Goal: Find specific page/section: Find specific page/section

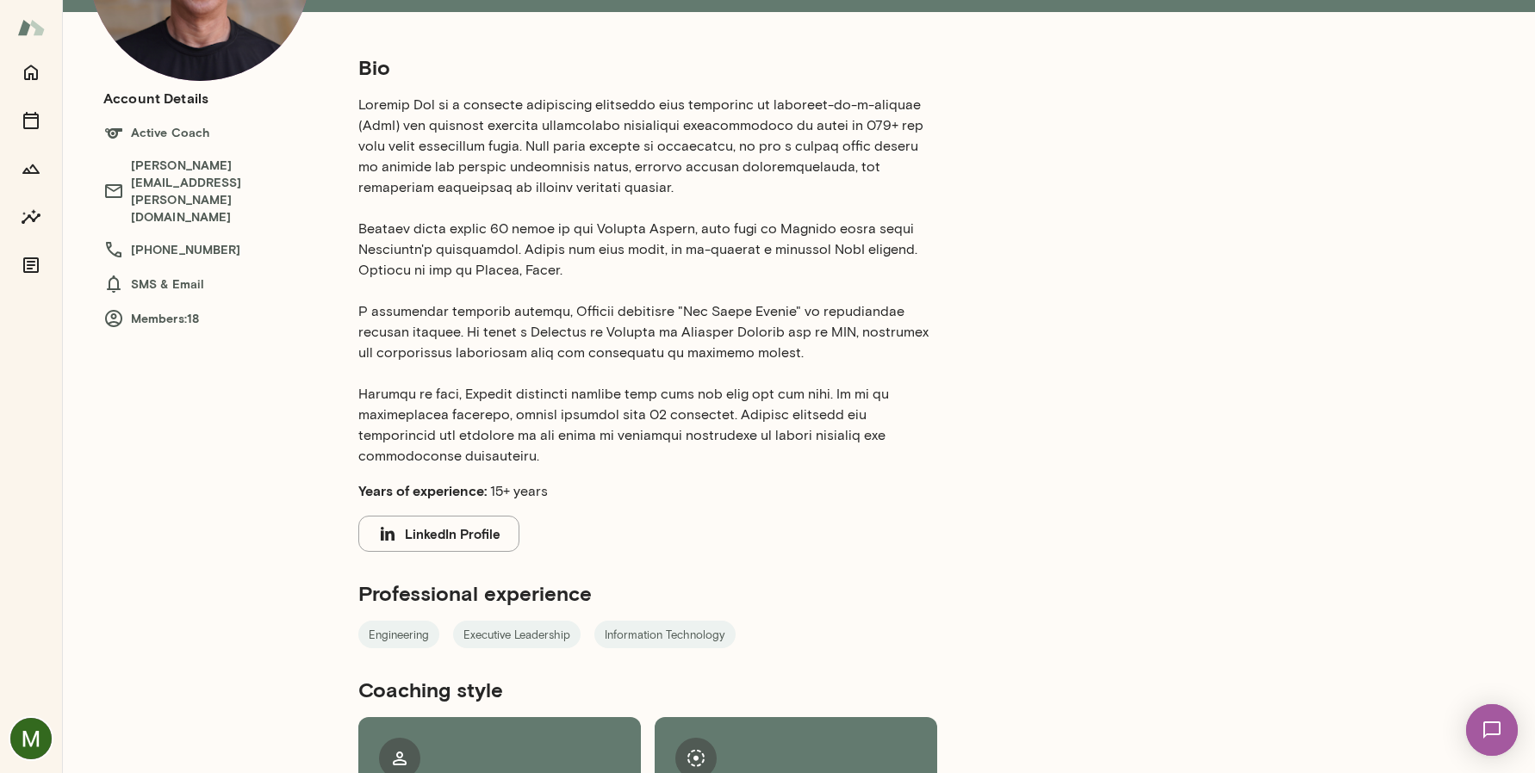
scroll to position [215, 0]
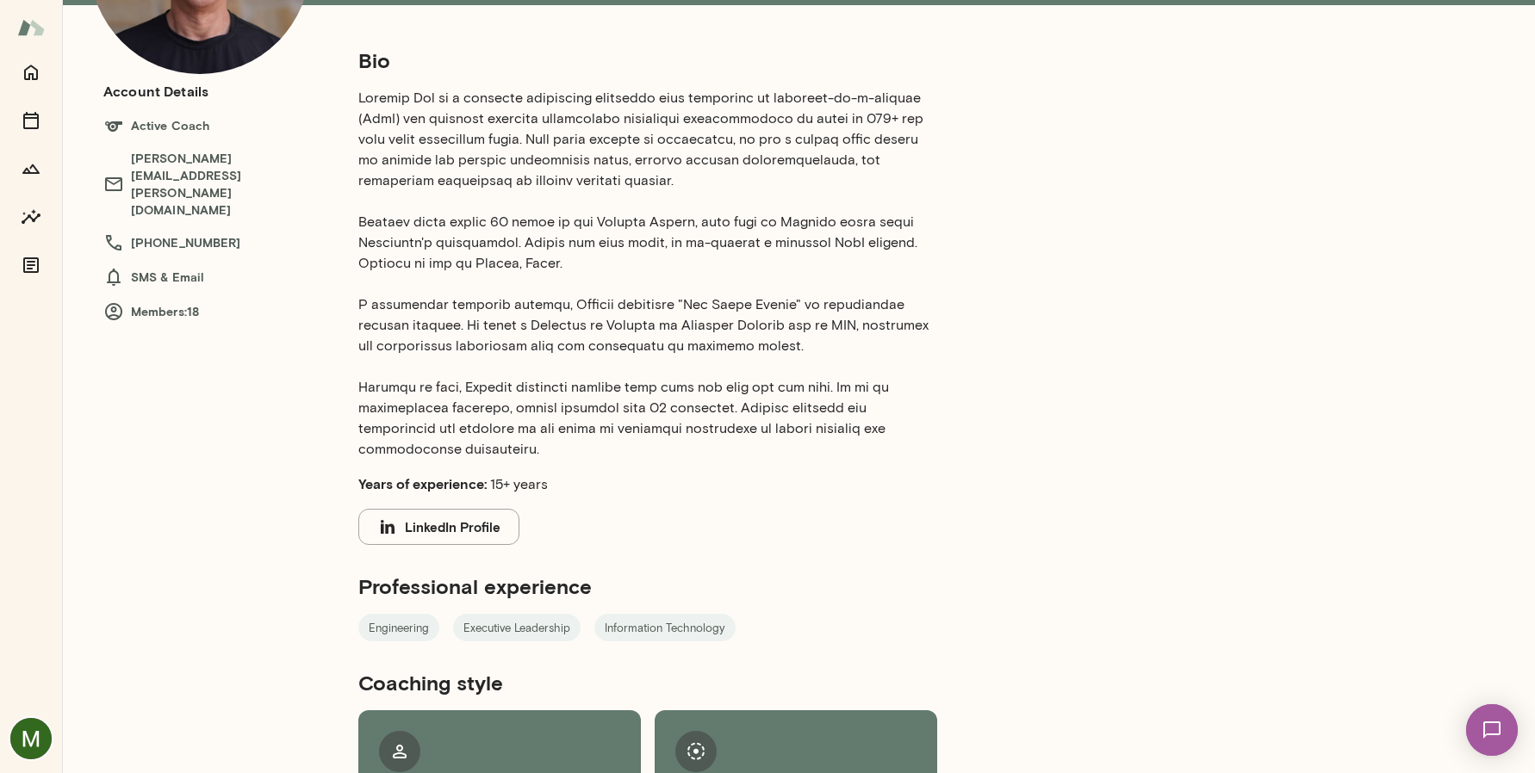
click at [425, 527] on button "LinkedIn Profile" at bounding box center [438, 527] width 161 height 36
click at [494, 536] on button "LinkedIn Profile" at bounding box center [438, 527] width 161 height 36
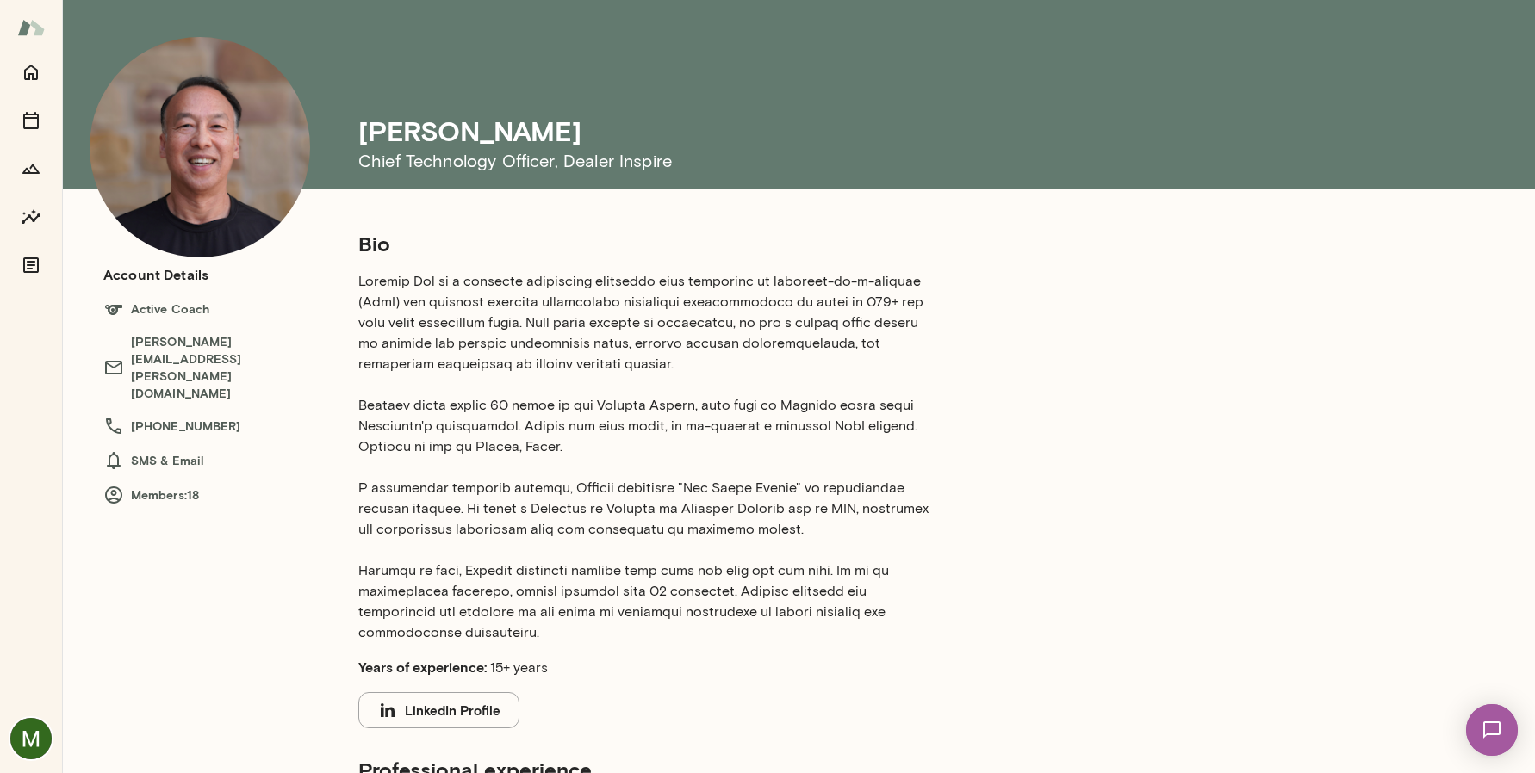
scroll to position [0, 0]
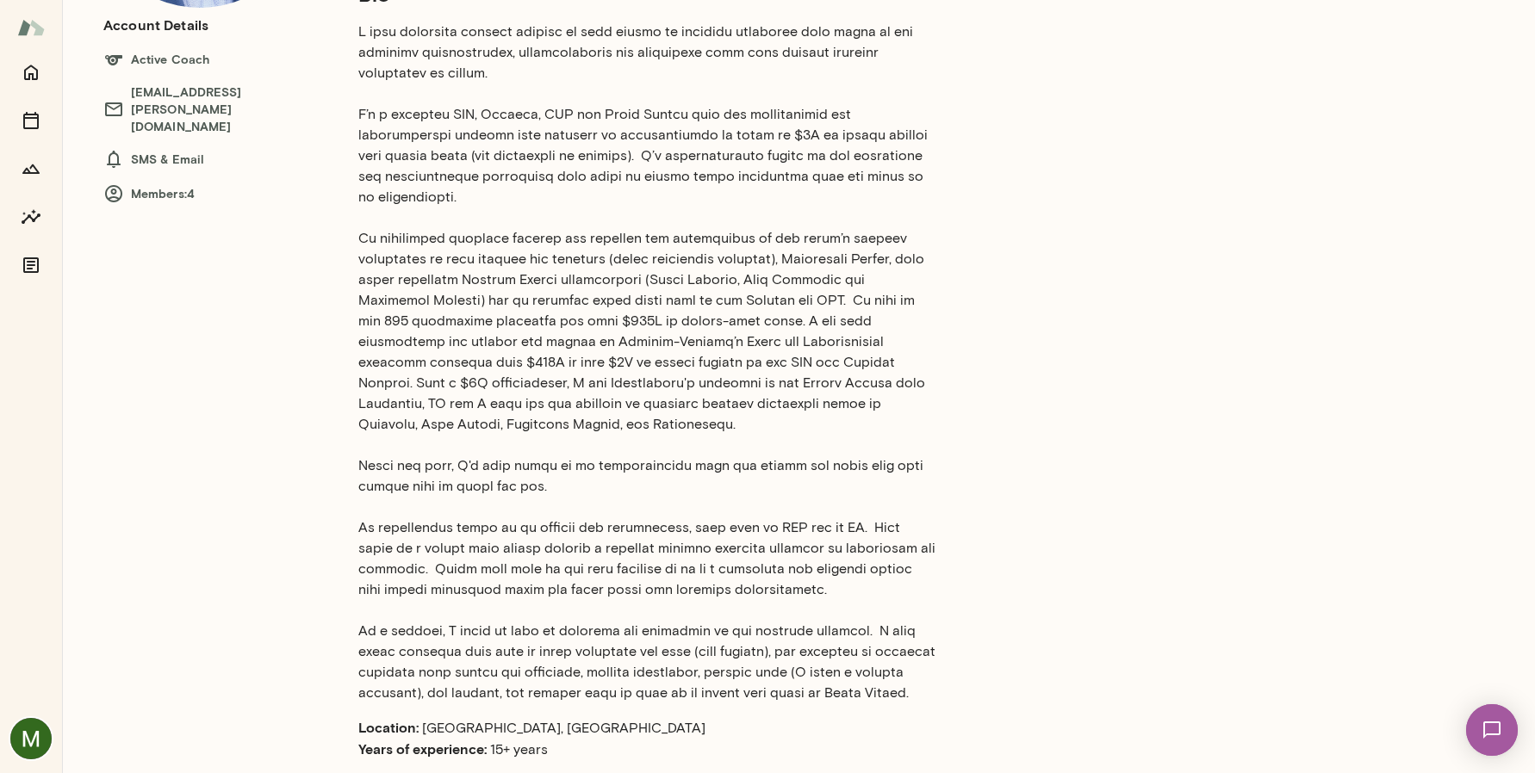
scroll to position [436, 0]
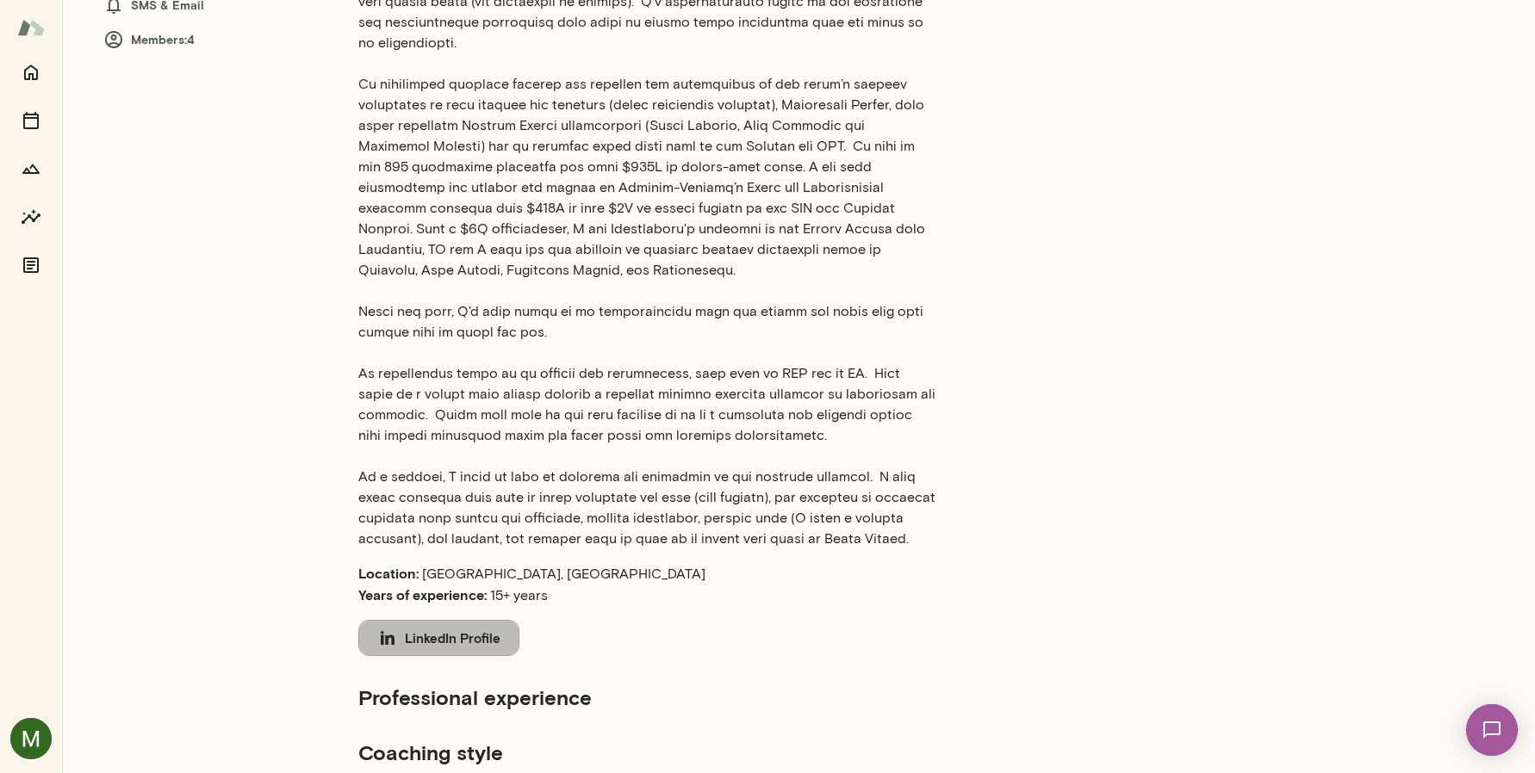
click at [502, 620] on button "LinkedIn Profile" at bounding box center [438, 638] width 161 height 36
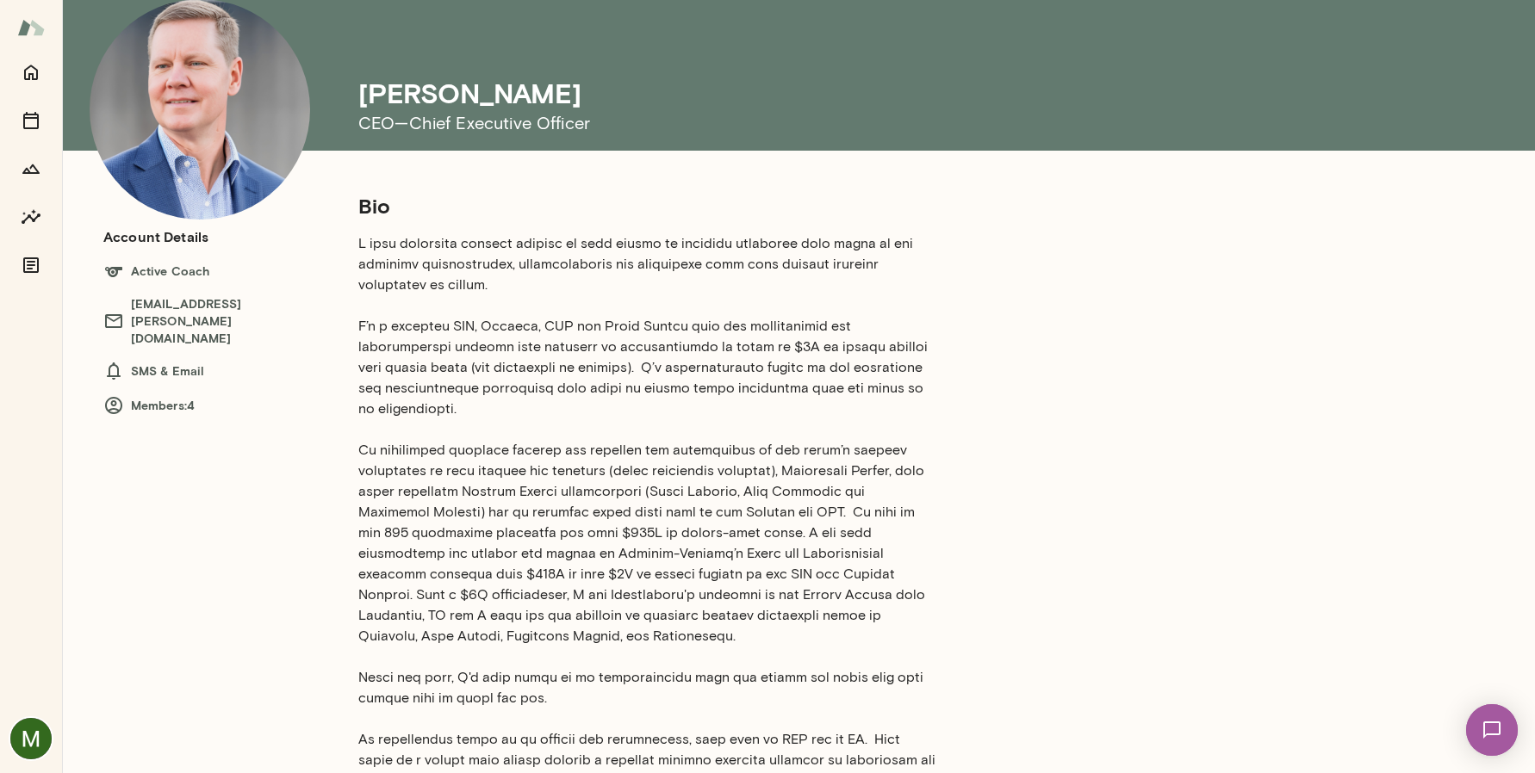
scroll to position [107, 0]
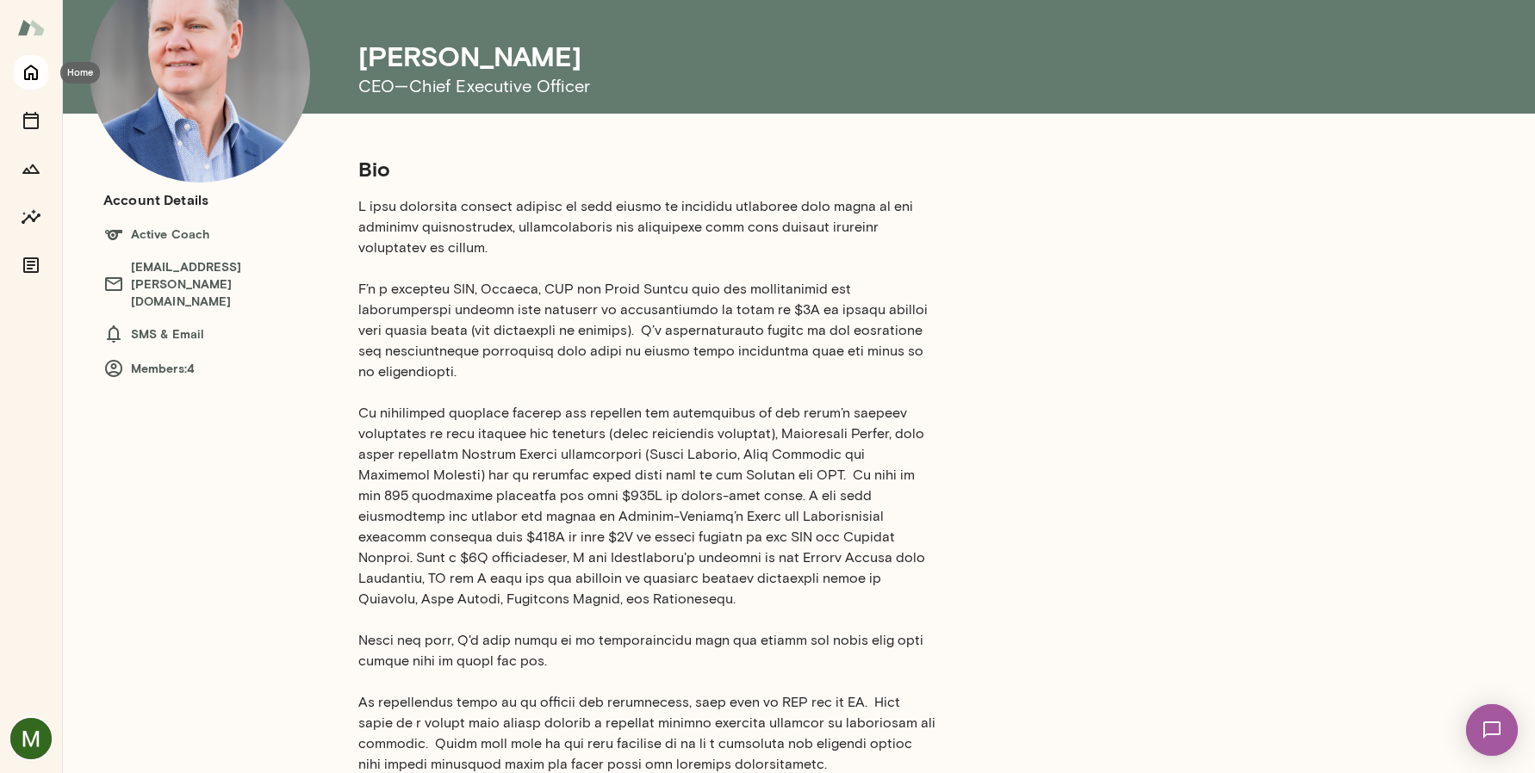
click at [39, 79] on icon "Home" at bounding box center [31, 72] width 21 height 21
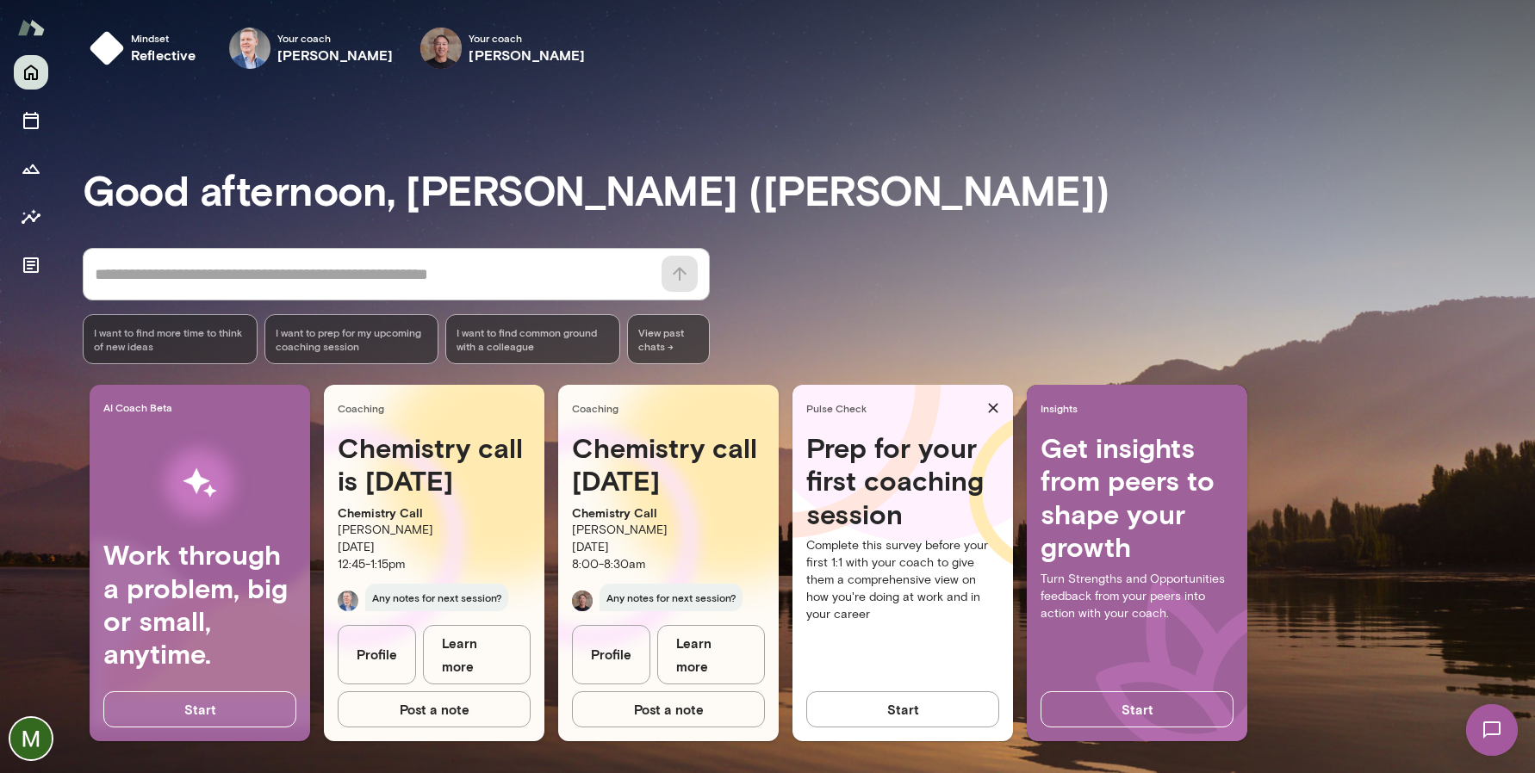
scroll to position [3, 0]
